Goal: Check status

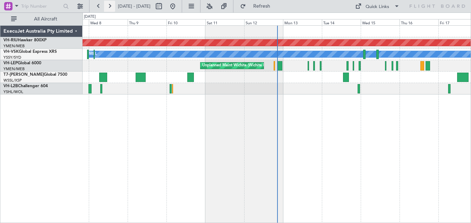
click at [111, 6] on button at bounding box center [109, 6] width 11 height 11
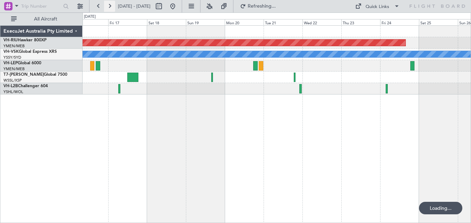
click at [111, 6] on button at bounding box center [109, 6] width 11 height 11
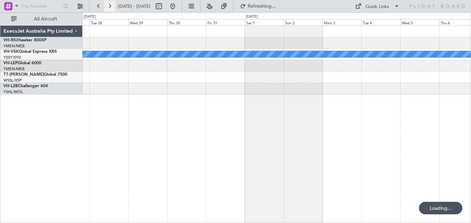
click at [111, 6] on button at bounding box center [109, 6] width 11 height 11
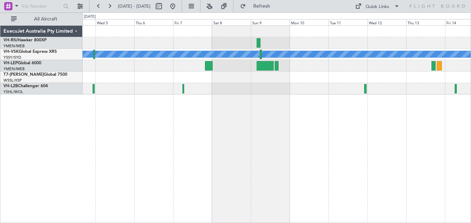
click at [234, 93] on div at bounding box center [277, 88] width 388 height 11
